Goal: Complete application form: Complete application form

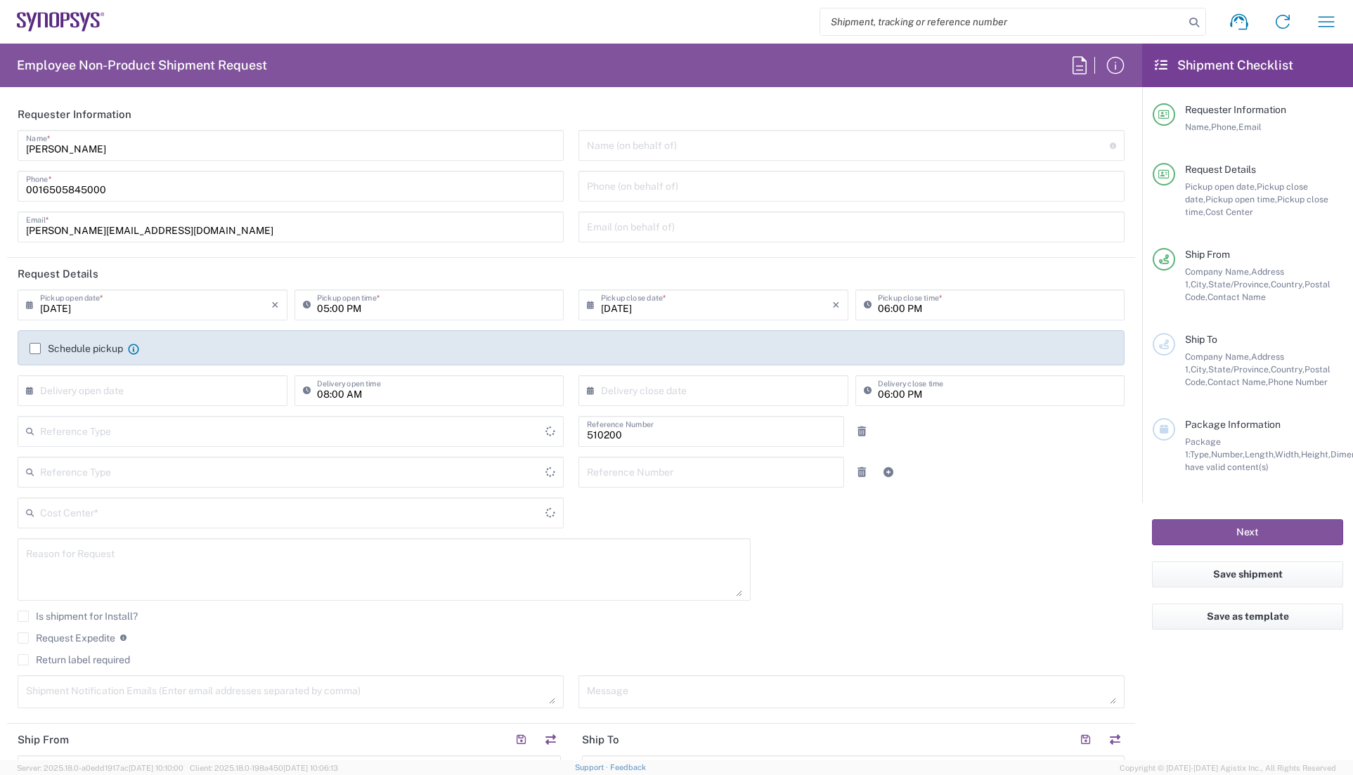
type input "Department"
type input "Delivered at Place"
type input "US01, DG, SSEE Admin 510200"
type input "[US_STATE]"
type input "[GEOGRAPHIC_DATA]"
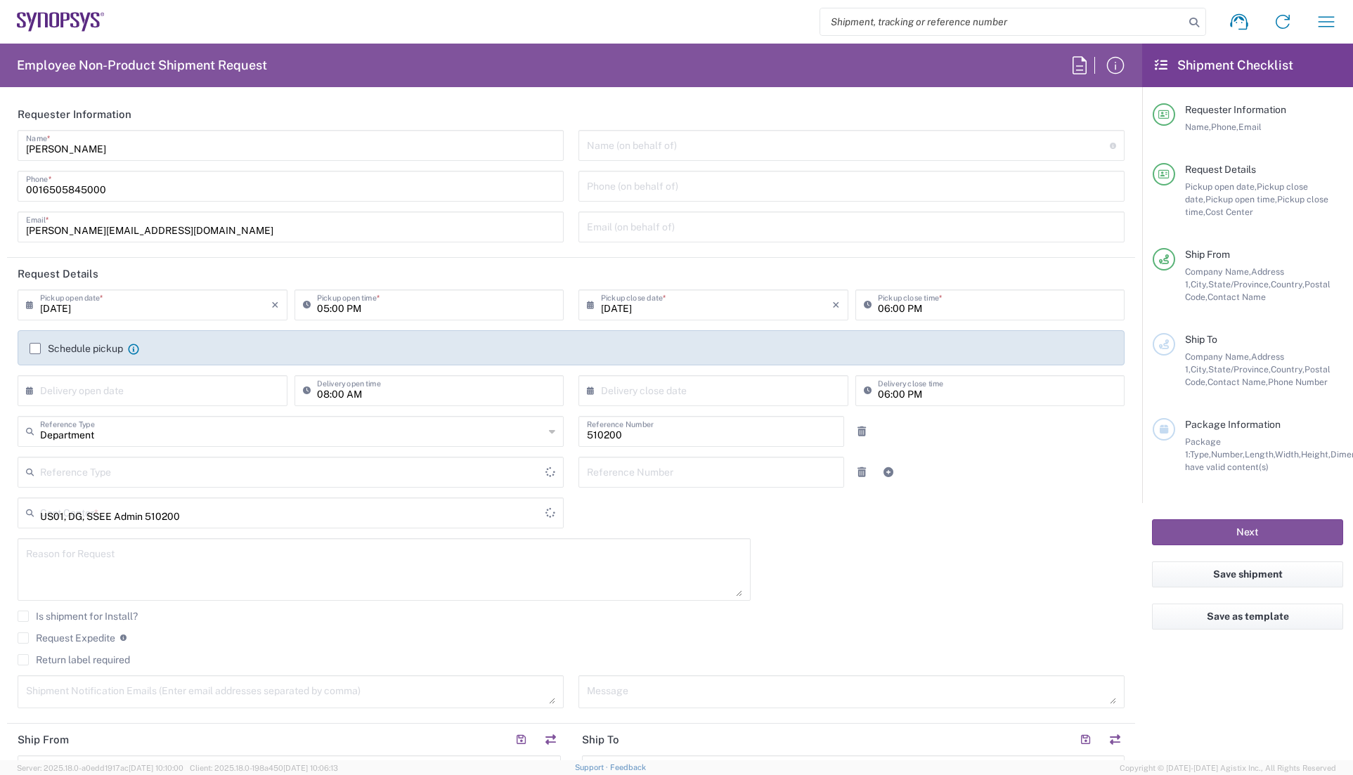
type input "[GEOGRAPHIC_DATA]"
type input "Headquarters USSV"
click at [1073, 70] on icon at bounding box center [1080, 65] width 14 height 18
click at [1005, 71] on agx-form-header "Employee Non-Product Shipment Request" at bounding box center [571, 66] width 1142 height 44
click at [1113, 70] on icon "button" at bounding box center [1115, 65] width 22 height 22
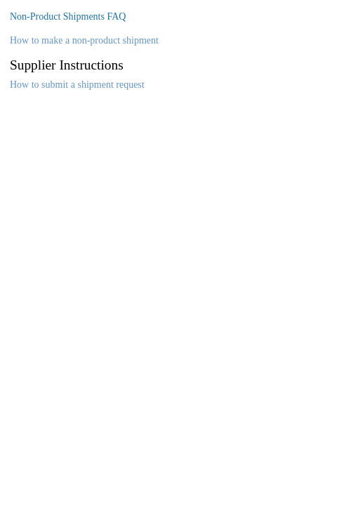
click at [89, 17] on link "Non-Product Shipments FAQ" at bounding box center [68, 16] width 116 height 11
